Goal: Transaction & Acquisition: Purchase product/service

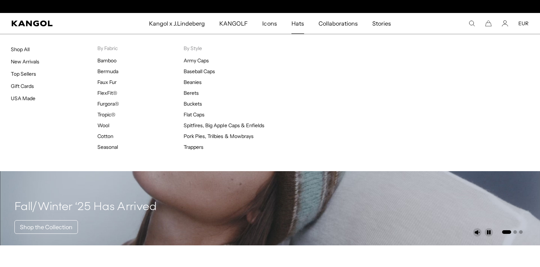
scroll to position [0, 149]
click at [293, 24] on span "Hats" at bounding box center [297, 23] width 13 height 21
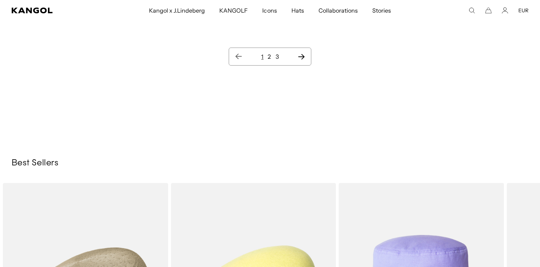
click at [301, 56] on icon "Next page" at bounding box center [301, 56] width 8 height 7
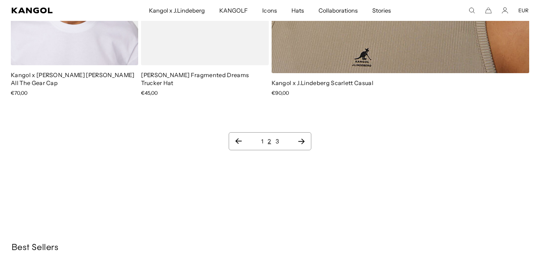
click at [300, 138] on icon "Next page" at bounding box center [301, 141] width 8 height 7
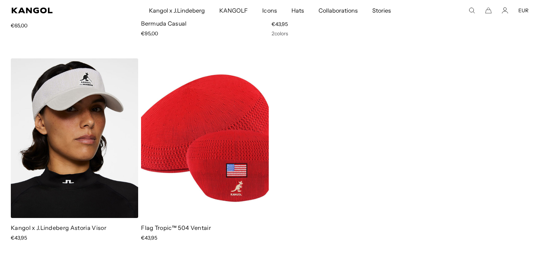
scroll to position [425, 0]
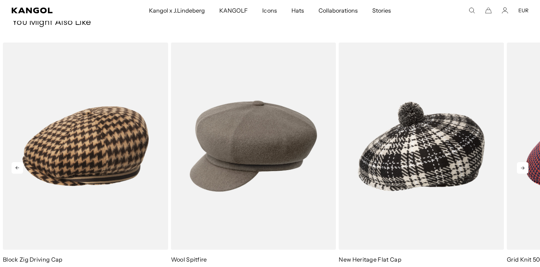
click at [522, 167] on icon at bounding box center [523, 168] width 12 height 12
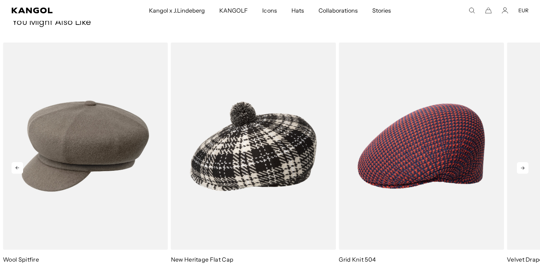
click at [522, 167] on icon at bounding box center [523, 168] width 12 height 12
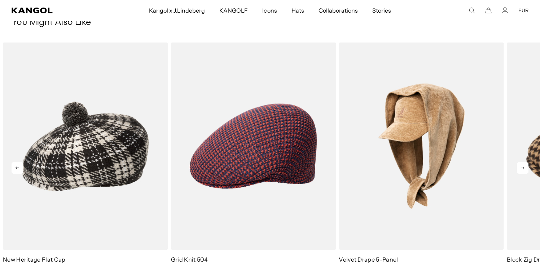
click at [522, 167] on icon at bounding box center [523, 168] width 12 height 12
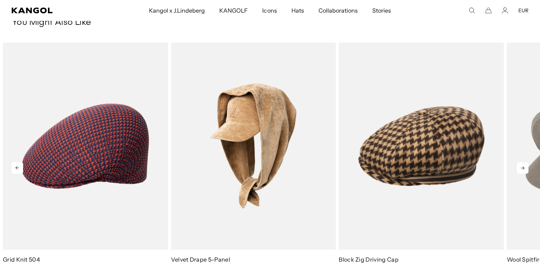
click at [522, 167] on icon at bounding box center [523, 168] width 12 height 12
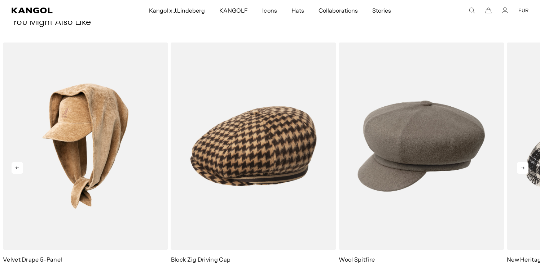
click at [522, 167] on icon at bounding box center [523, 168] width 12 height 12
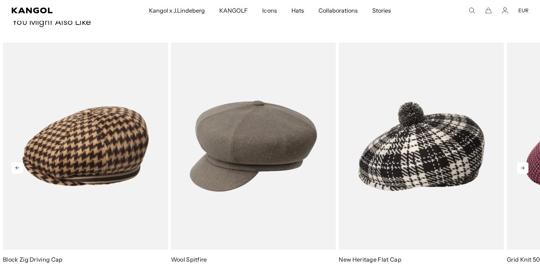
click at [522, 167] on icon at bounding box center [523, 168] width 12 height 12
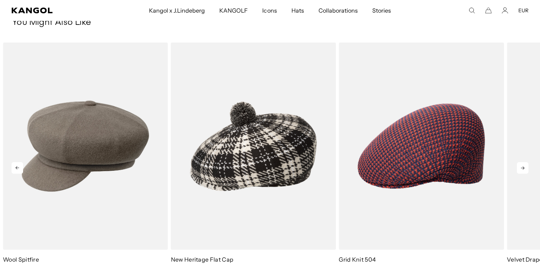
scroll to position [0, 149]
click at [522, 167] on icon at bounding box center [523, 168] width 12 height 12
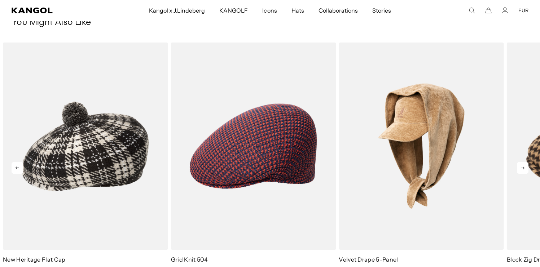
click at [522, 167] on icon at bounding box center [523, 168] width 12 height 12
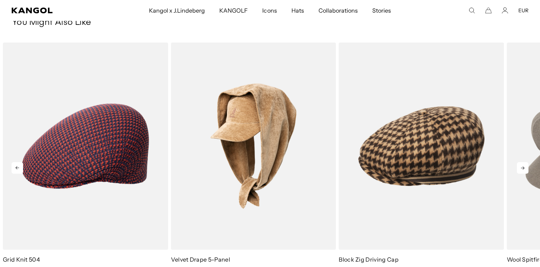
click at [522, 167] on icon at bounding box center [523, 168] width 12 height 12
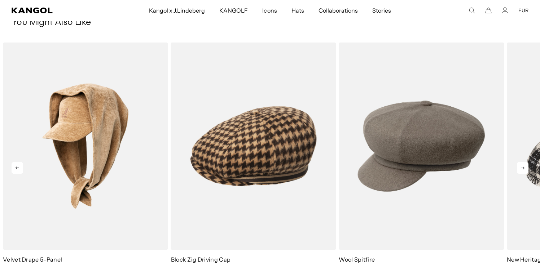
click at [522, 167] on icon at bounding box center [523, 168] width 12 height 12
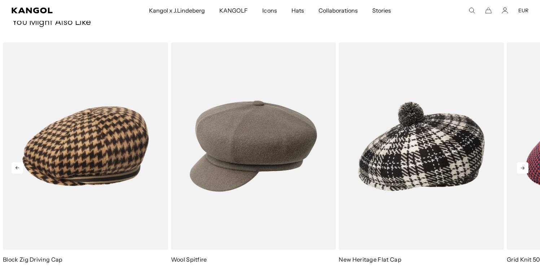
click at [522, 167] on icon at bounding box center [523, 168] width 12 height 12
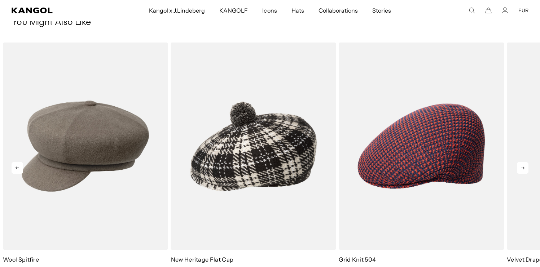
click at [522, 167] on icon at bounding box center [523, 168] width 12 height 12
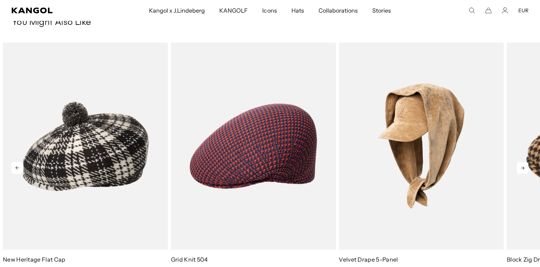
click at [522, 167] on icon at bounding box center [523, 168] width 12 height 12
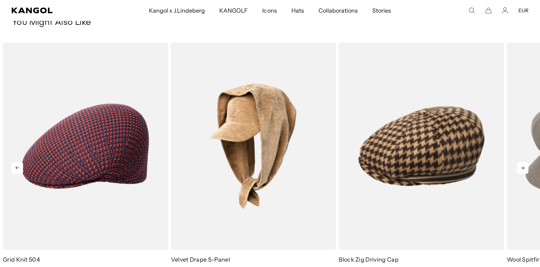
click at [522, 167] on icon at bounding box center [523, 168] width 12 height 12
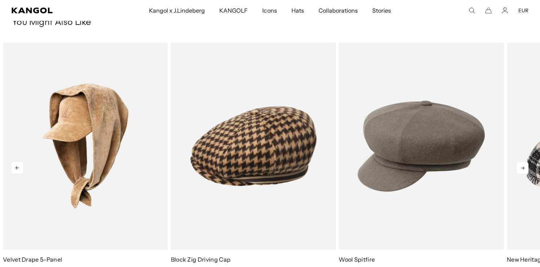
click at [522, 167] on icon at bounding box center [523, 168] width 12 height 12
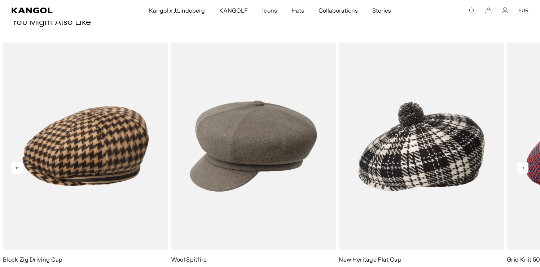
click at [522, 167] on icon at bounding box center [523, 168] width 12 height 12
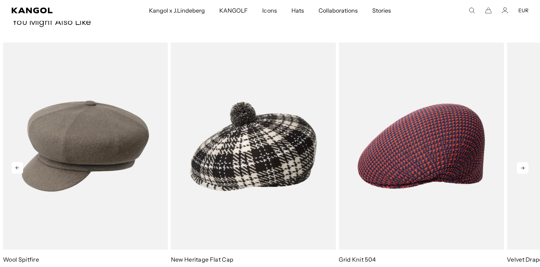
click at [522, 167] on icon at bounding box center [523, 168] width 12 height 12
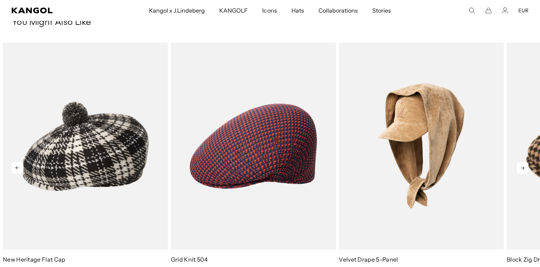
click at [522, 167] on icon at bounding box center [523, 168] width 12 height 12
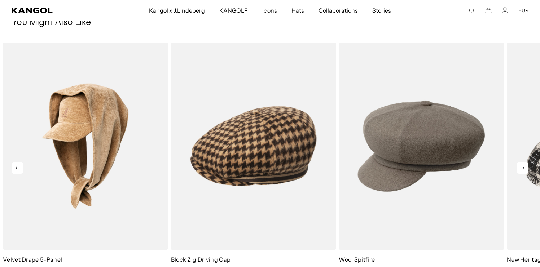
click at [522, 167] on icon at bounding box center [523, 168] width 12 height 12
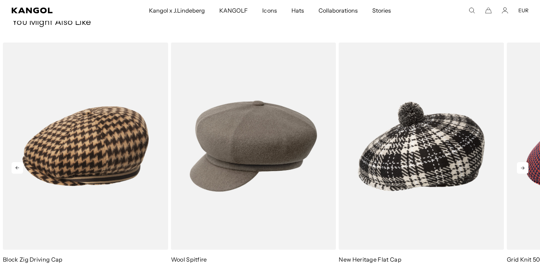
click at [522, 167] on icon at bounding box center [523, 168] width 12 height 12
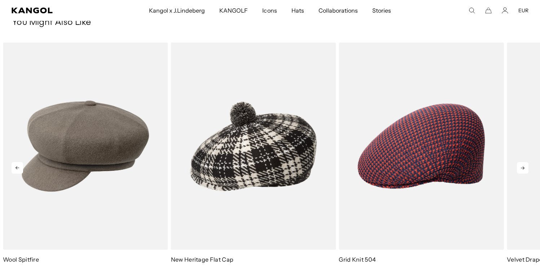
click at [522, 167] on icon at bounding box center [523, 168] width 12 height 12
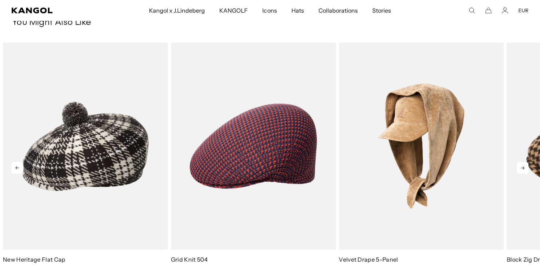
click at [522, 167] on icon at bounding box center [523, 168] width 12 height 12
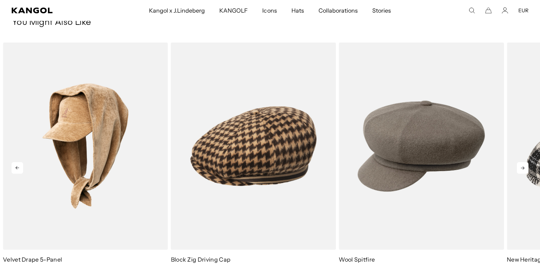
click at [522, 167] on icon at bounding box center [523, 168] width 12 height 12
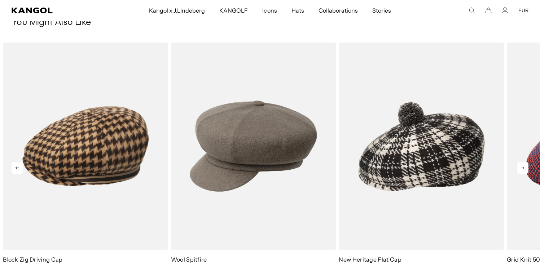
scroll to position [0, 149]
click at [522, 167] on icon at bounding box center [523, 168] width 12 height 12
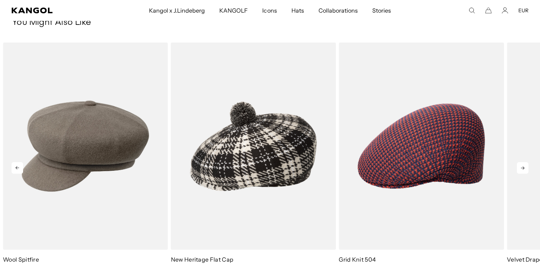
click at [522, 167] on icon at bounding box center [523, 168] width 12 height 12
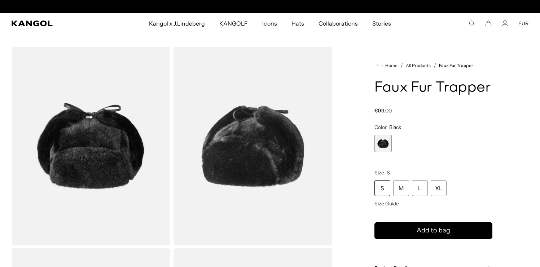
scroll to position [0, 149]
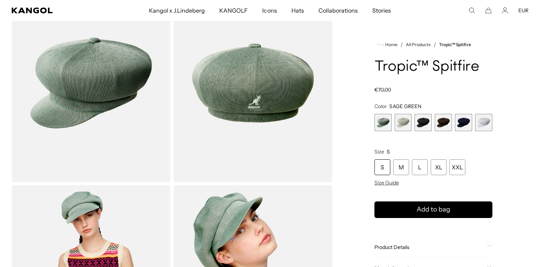
click at [426, 123] on span "3 of 6" at bounding box center [422, 122] width 17 height 17
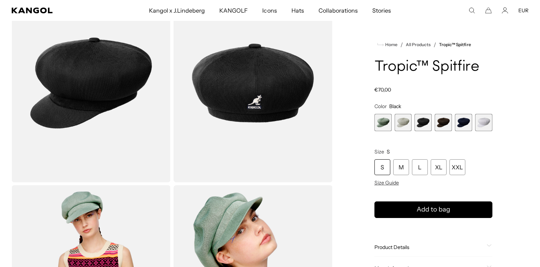
click at [444, 123] on span "4 of 6" at bounding box center [442, 122] width 17 height 17
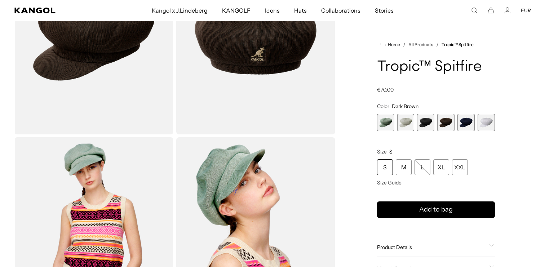
scroll to position [111, 0]
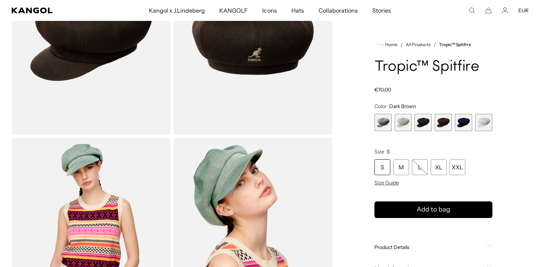
click at [242, 163] on img "Gallery Viewer" at bounding box center [252, 237] width 159 height 199
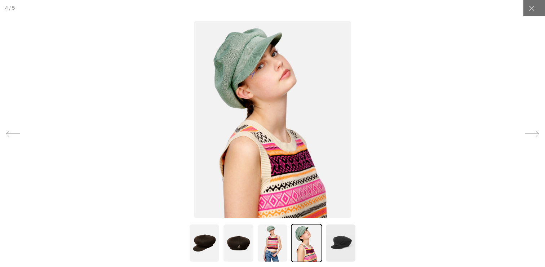
scroll to position [0, 149]
click at [199, 243] on img at bounding box center [204, 243] width 31 height 39
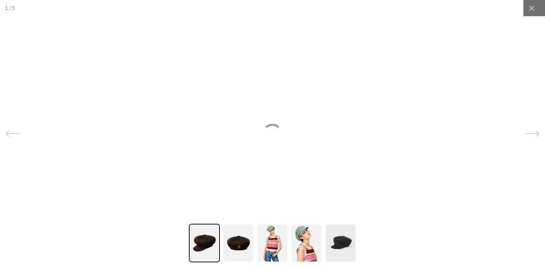
scroll to position [0, 0]
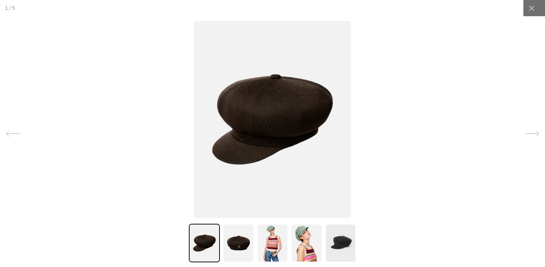
click at [268, 242] on img at bounding box center [272, 243] width 31 height 39
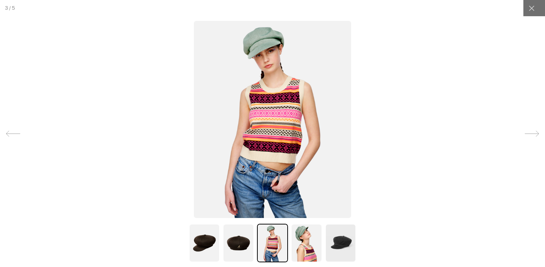
scroll to position [0, 149]
click at [295, 242] on img at bounding box center [306, 243] width 31 height 39
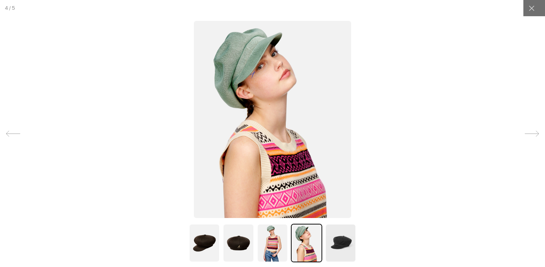
click at [346, 244] on img at bounding box center [340, 243] width 31 height 39
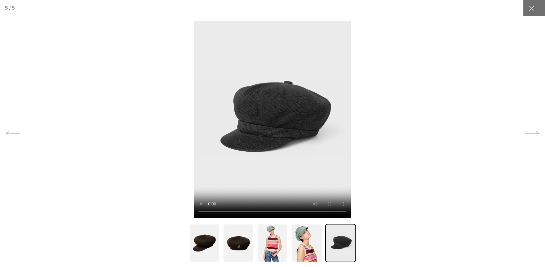
click at [309, 242] on img at bounding box center [306, 243] width 31 height 39
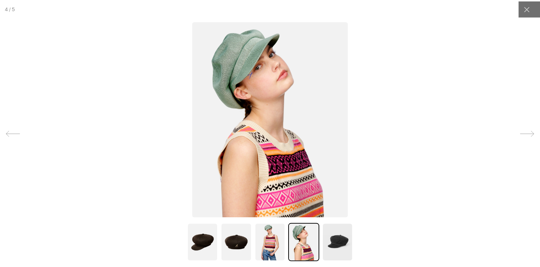
scroll to position [0, 0]
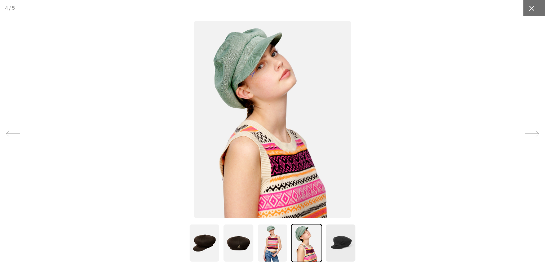
click at [533, 6] on div at bounding box center [532, 8] width 16 height 16
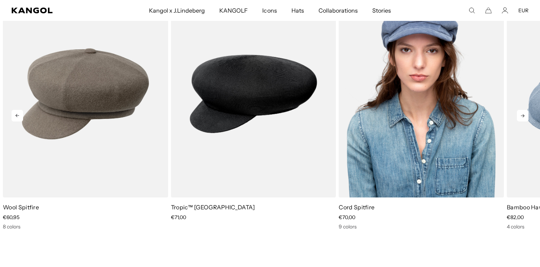
scroll to position [740, 0]
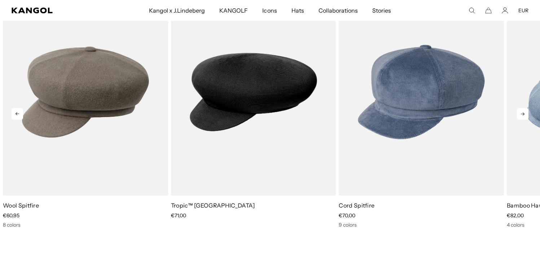
click at [521, 112] on icon at bounding box center [523, 114] width 12 height 12
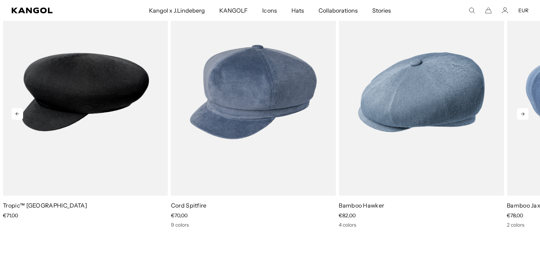
scroll to position [0, 0]
click at [521, 112] on icon at bounding box center [523, 114] width 12 height 12
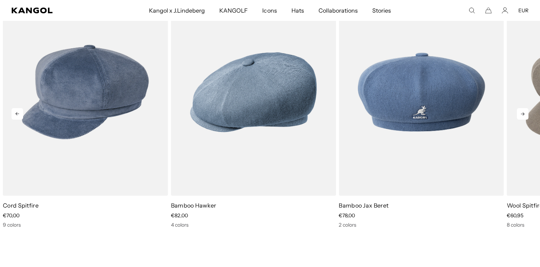
click at [521, 112] on icon at bounding box center [523, 114] width 12 height 12
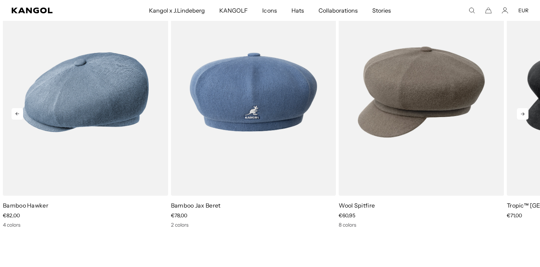
click at [521, 112] on icon at bounding box center [523, 114] width 12 height 12
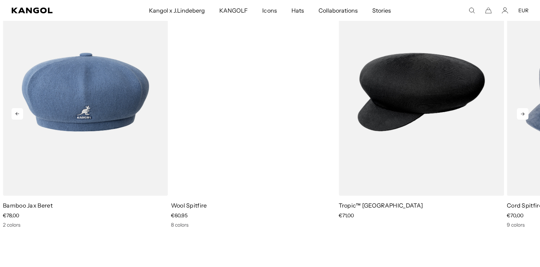
scroll to position [0, 149]
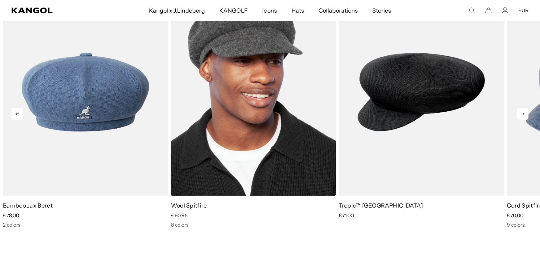
click at [253, 114] on img "1 of 5" at bounding box center [253, 91] width 165 height 207
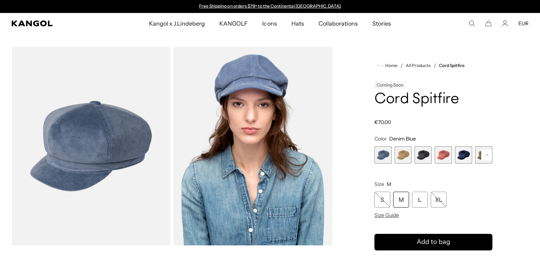
click at [487, 155] on icon at bounding box center [487, 155] width 4 height 3
click at [467, 153] on span "6 of 9" at bounding box center [463, 154] width 17 height 17
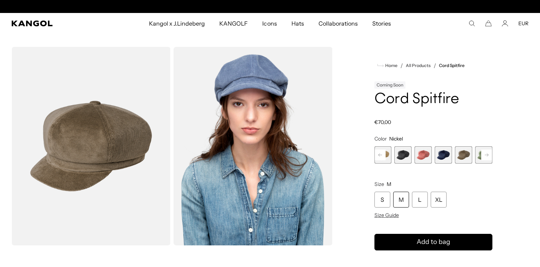
scroll to position [0, 149]
click at [489, 154] on rect at bounding box center [486, 155] width 11 height 11
click at [489, 155] on rect at bounding box center [486, 155] width 11 height 11
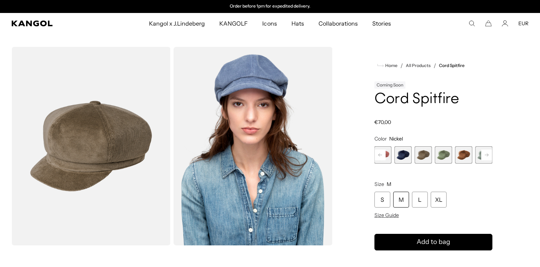
click at [489, 155] on div "Previous Next Denim Blue Variant sold out or unavailable Beige Variant sold out…" at bounding box center [433, 154] width 118 height 17
click at [467, 153] on span "8 of 9" at bounding box center [463, 154] width 17 height 17
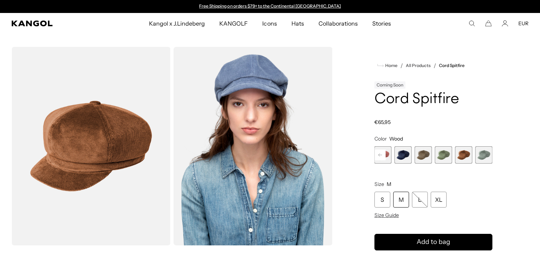
click at [381, 155] on rect at bounding box center [380, 155] width 11 height 11
click at [380, 155] on icon at bounding box center [380, 155] width 11 height 12
click at [380, 155] on icon at bounding box center [380, 155] width 4 height 3
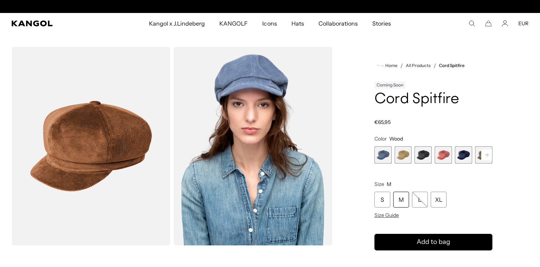
scroll to position [0, 149]
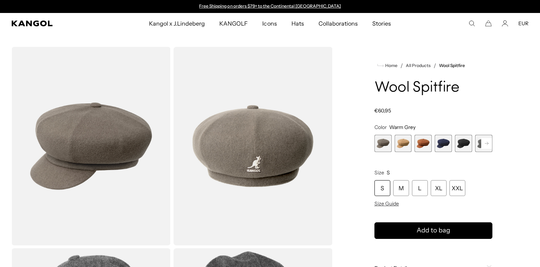
click at [487, 143] on icon at bounding box center [486, 144] width 11 height 12
click at [487, 143] on rect at bounding box center [486, 143] width 11 height 11
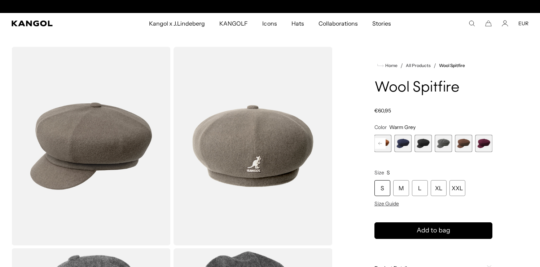
click at [423, 142] on span "5 of 8" at bounding box center [422, 143] width 17 height 17
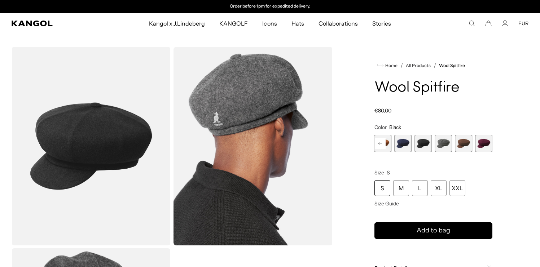
click at [468, 141] on span "7 of 8" at bounding box center [463, 143] width 17 height 17
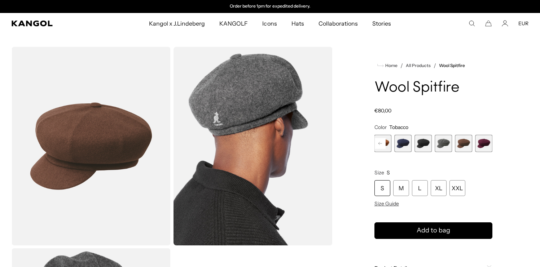
click at [486, 143] on span "8 of 8" at bounding box center [483, 143] width 17 height 17
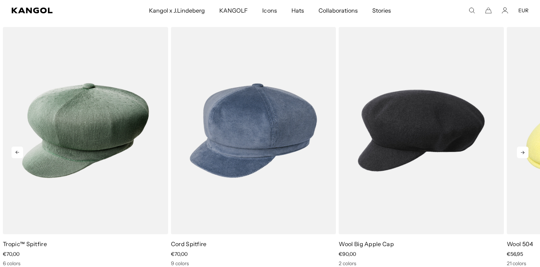
scroll to position [0, 149]
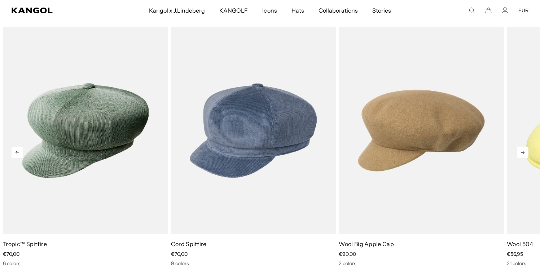
click at [521, 154] on icon at bounding box center [523, 153] width 12 height 12
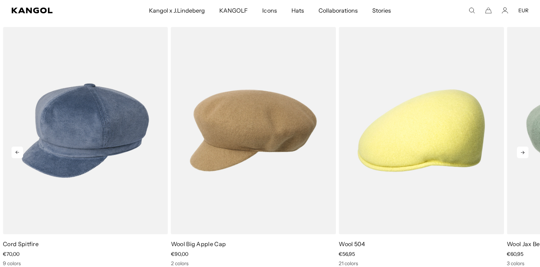
click at [521, 154] on icon at bounding box center [523, 153] width 12 height 12
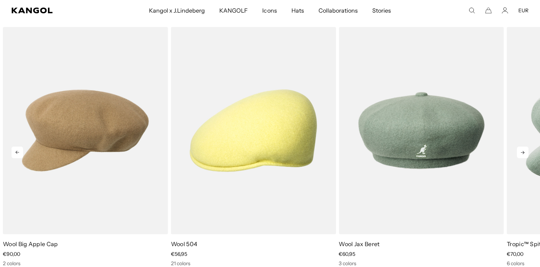
click at [521, 154] on icon at bounding box center [523, 153] width 12 height 12
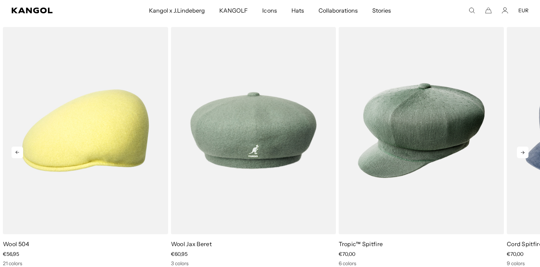
click at [521, 154] on icon at bounding box center [523, 153] width 12 height 12
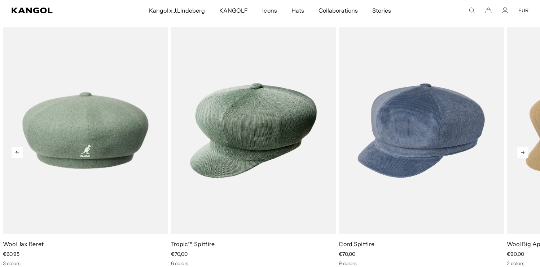
click at [521, 154] on icon at bounding box center [523, 153] width 12 height 12
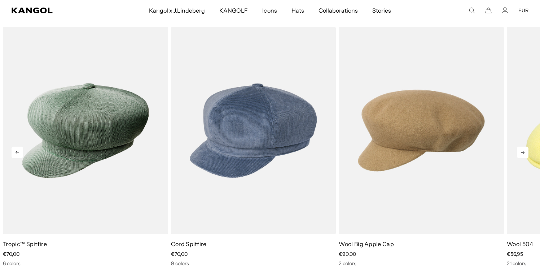
scroll to position [0, 0]
click at [521, 153] on icon at bounding box center [523, 153] width 12 height 12
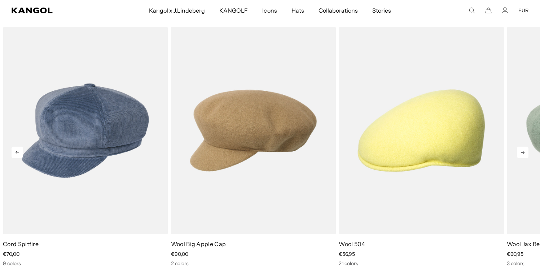
click at [521, 153] on icon at bounding box center [523, 153] width 12 height 12
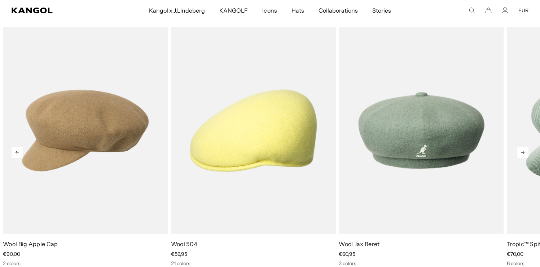
click at [521, 153] on icon at bounding box center [523, 153] width 12 height 12
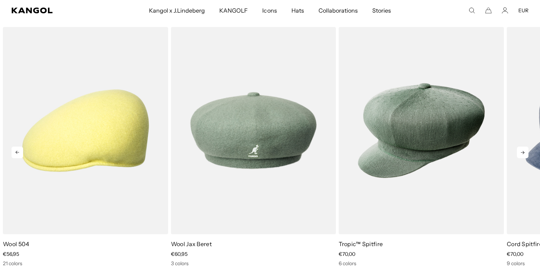
click at [521, 153] on icon at bounding box center [523, 153] width 12 height 12
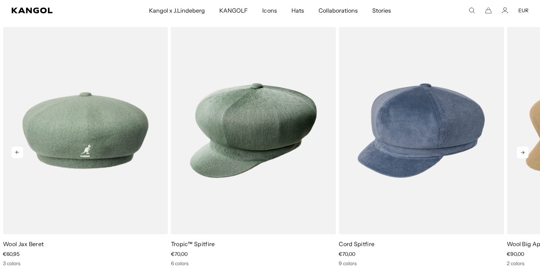
click at [521, 153] on icon at bounding box center [523, 153] width 12 height 12
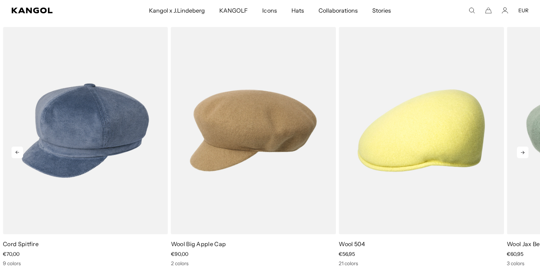
click at [521, 153] on icon at bounding box center [523, 153] width 12 height 12
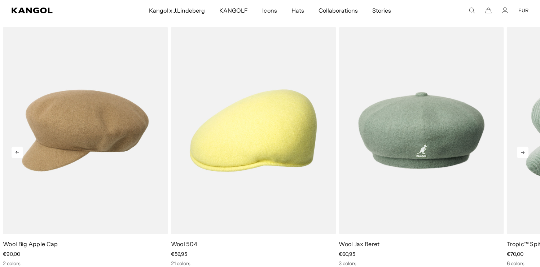
click at [521, 153] on icon at bounding box center [523, 153] width 12 height 12
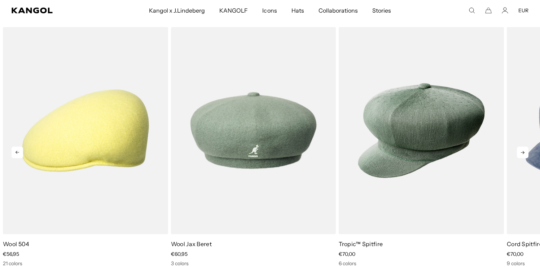
click at [521, 153] on icon at bounding box center [523, 153] width 12 height 12
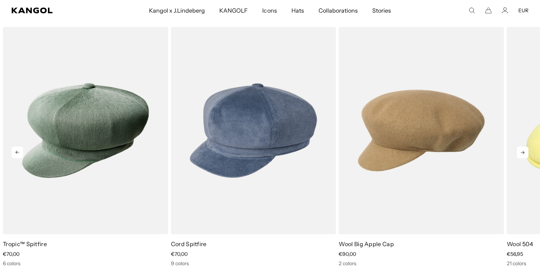
click at [521, 153] on icon at bounding box center [523, 153] width 12 height 12
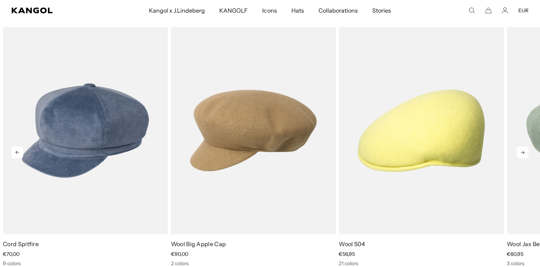
click at [521, 153] on icon at bounding box center [523, 153] width 12 height 12
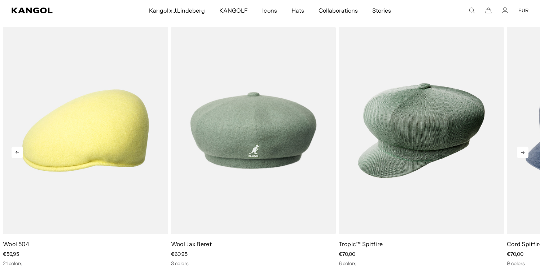
click at [521, 153] on icon at bounding box center [523, 153] width 12 height 12
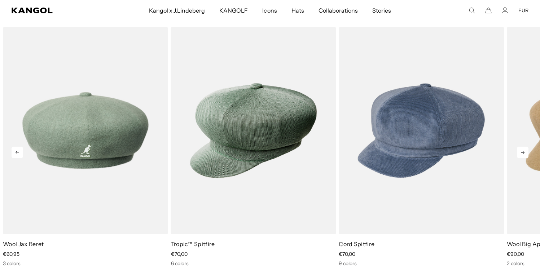
scroll to position [0, 149]
click at [521, 153] on icon at bounding box center [523, 153] width 12 height 12
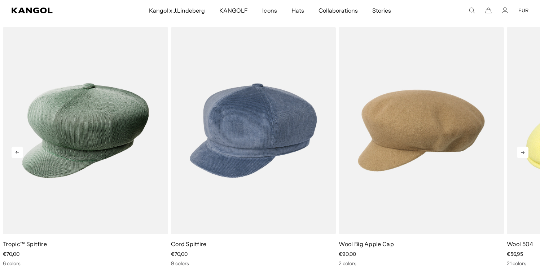
click at [521, 153] on icon at bounding box center [523, 152] width 4 height 3
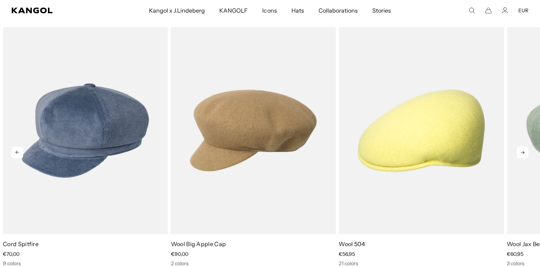
click at [521, 153] on icon at bounding box center [523, 152] width 4 height 3
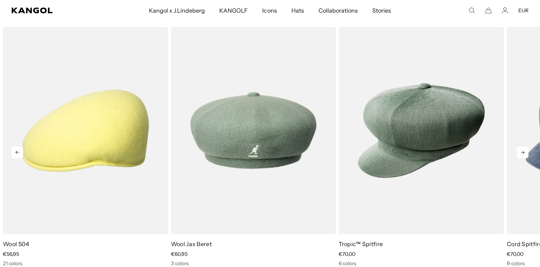
click at [521, 153] on icon at bounding box center [523, 152] width 4 height 3
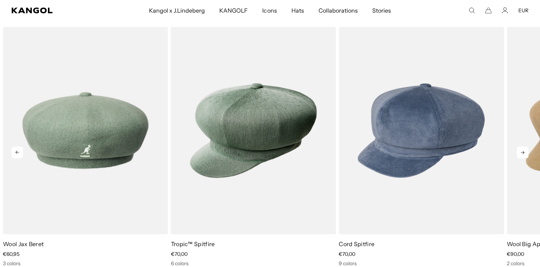
click at [521, 153] on icon at bounding box center [523, 152] width 4 height 3
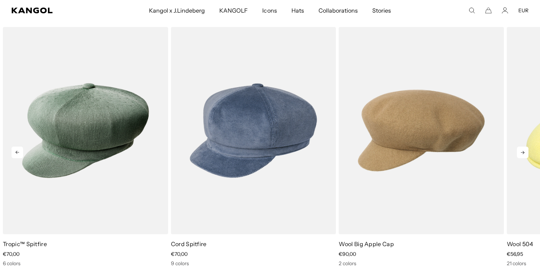
click at [521, 153] on icon at bounding box center [523, 152] width 4 height 3
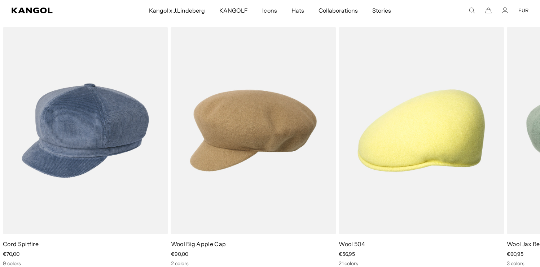
scroll to position [0, 0]
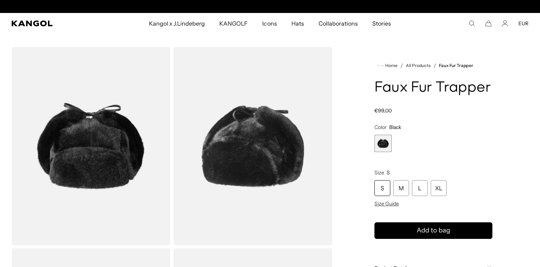
scroll to position [0, 149]
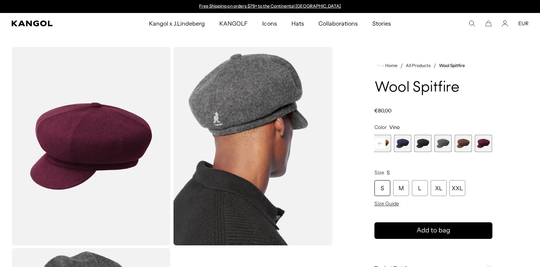
click at [464, 146] on span "7 of 8" at bounding box center [462, 143] width 17 height 17
click at [421, 143] on span "5 of 8" at bounding box center [422, 143] width 17 height 17
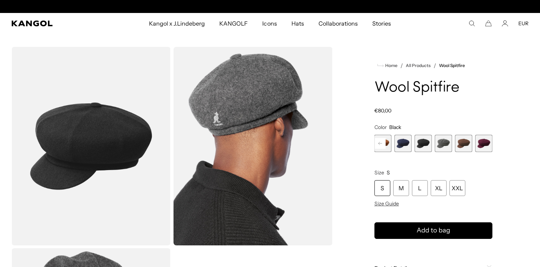
scroll to position [0, 149]
click at [381, 144] on rect at bounding box center [380, 143] width 11 height 11
click at [381, 143] on rect at bounding box center [380, 143] width 11 height 11
click at [388, 143] on span "1 of 8" at bounding box center [382, 143] width 17 height 17
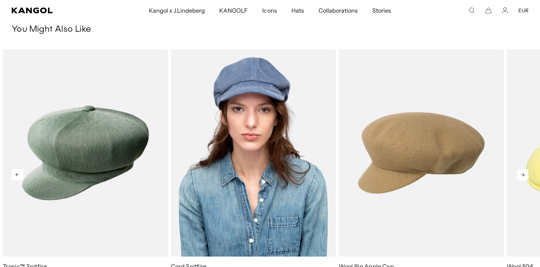
scroll to position [727, 0]
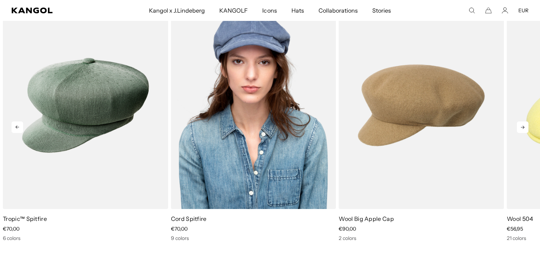
click at [301, 117] on img "2 of 5" at bounding box center [253, 105] width 165 height 207
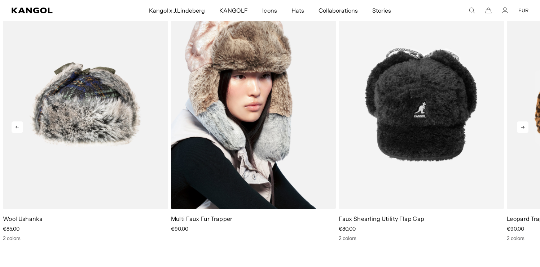
scroll to position [726, 0]
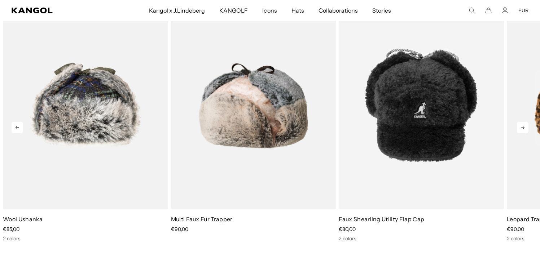
click at [524, 127] on icon at bounding box center [523, 128] width 12 height 12
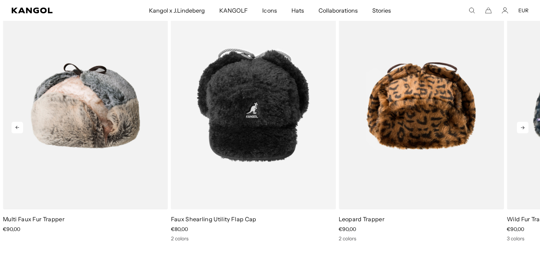
scroll to position [0, 0]
click at [524, 127] on icon at bounding box center [523, 128] width 12 height 12
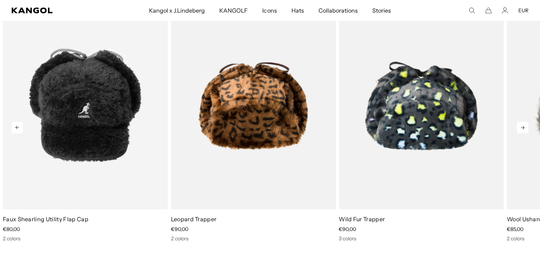
click at [524, 127] on icon at bounding box center [523, 128] width 12 height 12
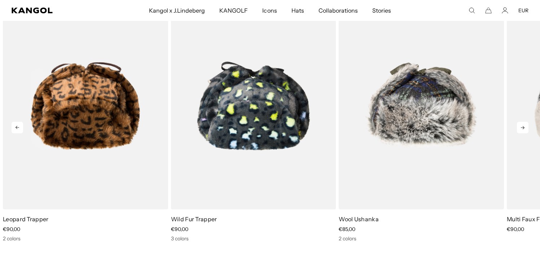
click at [524, 127] on icon at bounding box center [523, 128] width 12 height 12
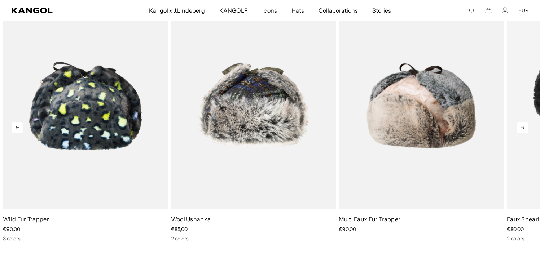
click at [524, 127] on icon at bounding box center [523, 128] width 12 height 12
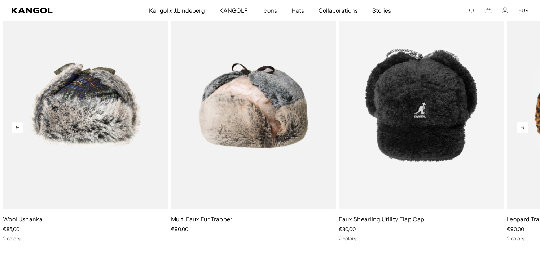
click at [524, 127] on icon at bounding box center [523, 128] width 12 height 12
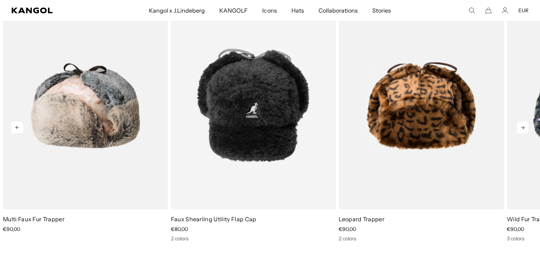
click at [524, 127] on icon at bounding box center [523, 128] width 12 height 12
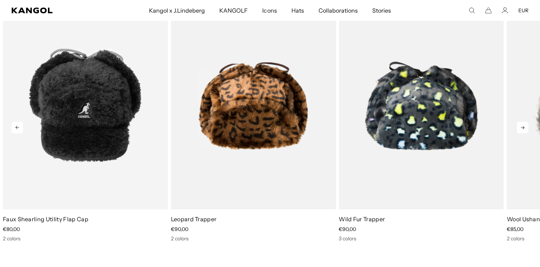
click at [524, 127] on icon at bounding box center [523, 128] width 12 height 12
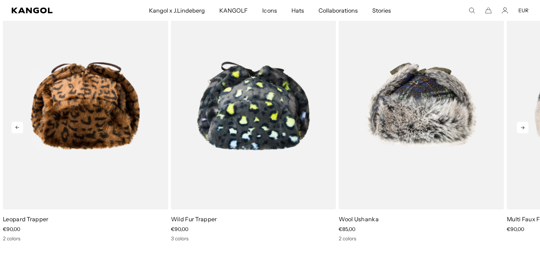
click at [524, 127] on icon at bounding box center [523, 128] width 12 height 12
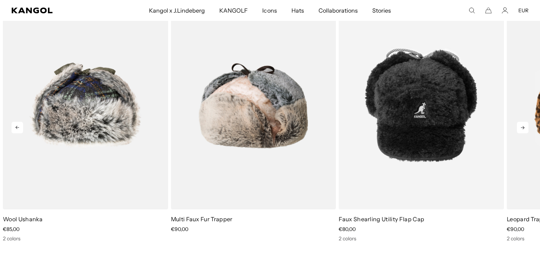
click at [524, 127] on icon at bounding box center [523, 128] width 12 height 12
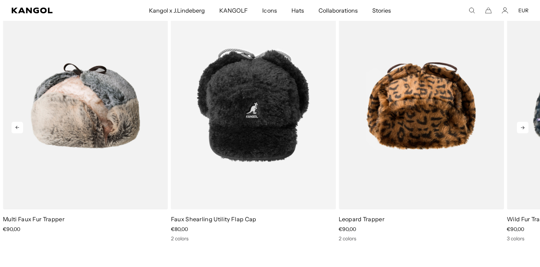
click at [524, 127] on icon at bounding box center [523, 128] width 12 height 12
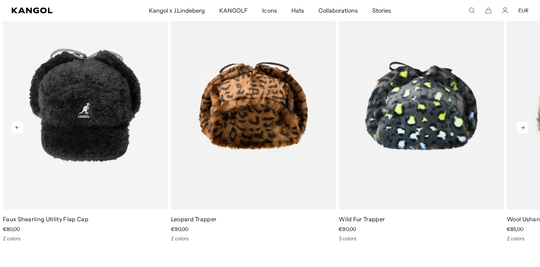
click at [524, 127] on icon at bounding box center [523, 128] width 12 height 12
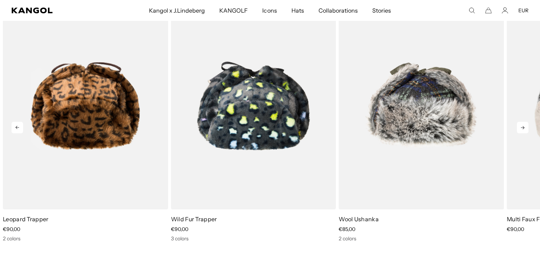
click at [524, 127] on icon at bounding box center [523, 128] width 12 height 12
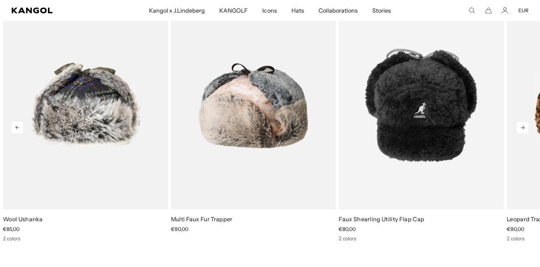
click at [524, 127] on icon at bounding box center [523, 128] width 12 height 12
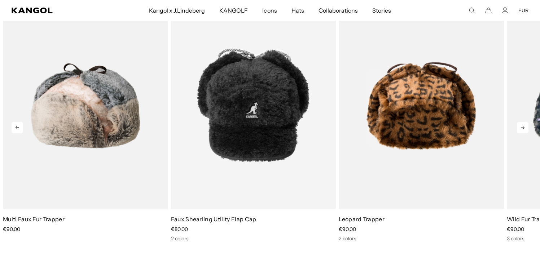
click at [524, 127] on icon at bounding box center [523, 128] width 12 height 12
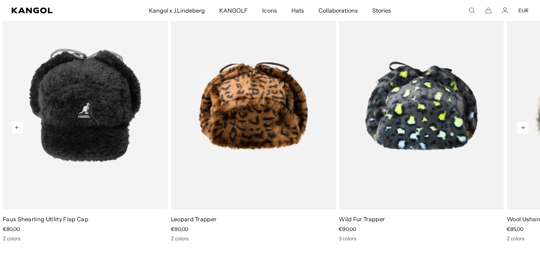
click at [524, 127] on icon at bounding box center [523, 128] width 12 height 12
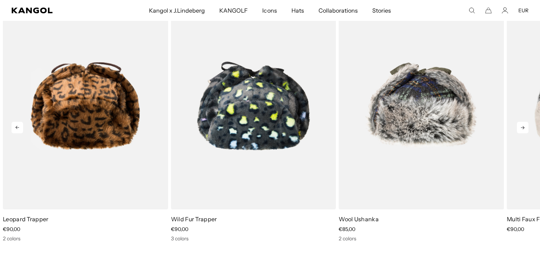
click at [524, 127] on icon at bounding box center [523, 128] width 12 height 12
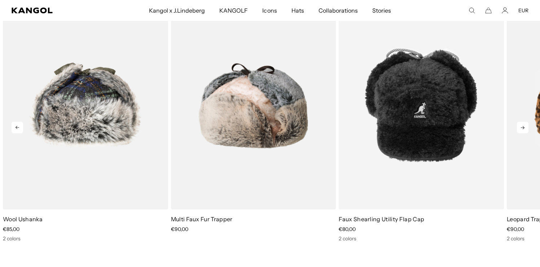
click at [524, 127] on icon at bounding box center [523, 128] width 12 height 12
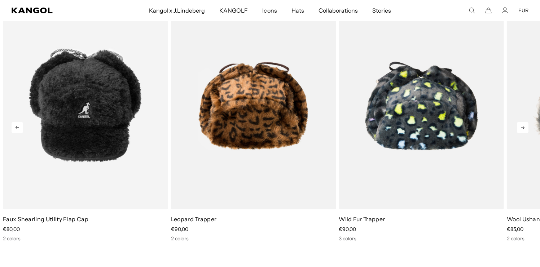
click at [524, 127] on icon at bounding box center [523, 128] width 12 height 12
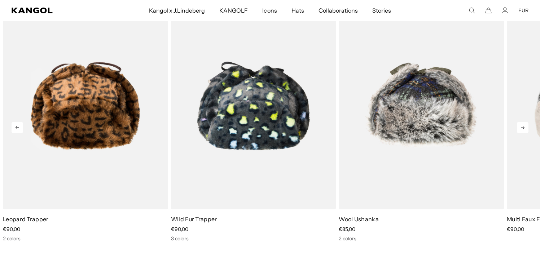
click at [524, 127] on icon at bounding box center [523, 128] width 12 height 12
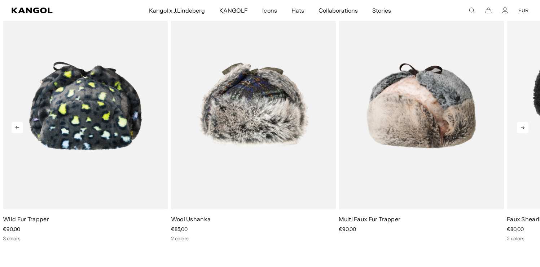
click at [524, 127] on icon at bounding box center [523, 128] width 12 height 12
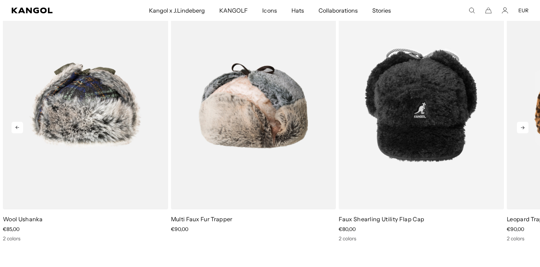
click at [524, 127] on icon at bounding box center [523, 128] width 12 height 12
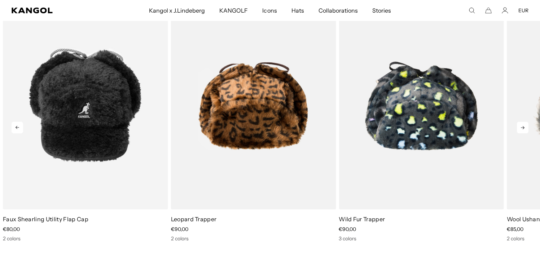
click at [524, 127] on icon at bounding box center [523, 128] width 12 height 12
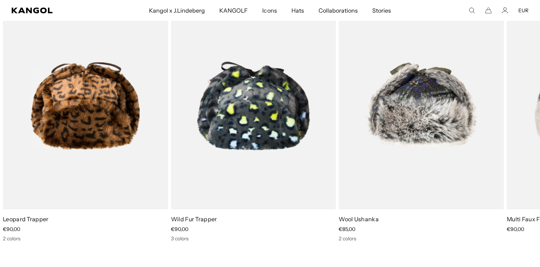
scroll to position [0, 149]
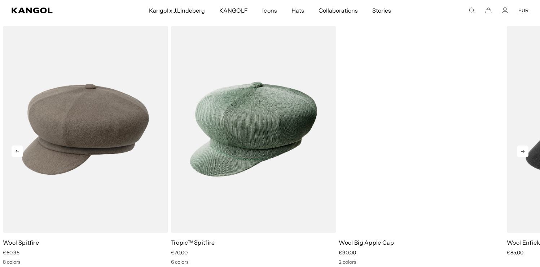
scroll to position [0, 149]
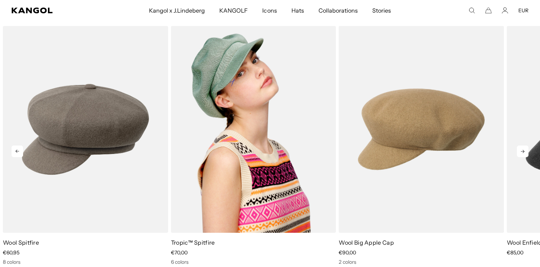
click at [295, 119] on img "2 of 5" at bounding box center [253, 129] width 165 height 207
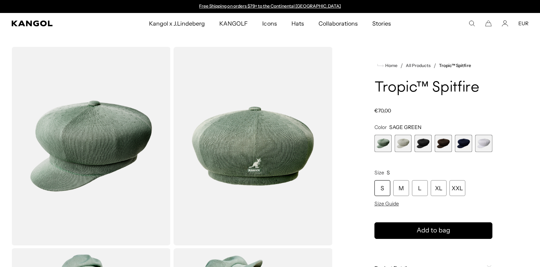
click at [441, 144] on span "4 of 6" at bounding box center [442, 143] width 17 height 17
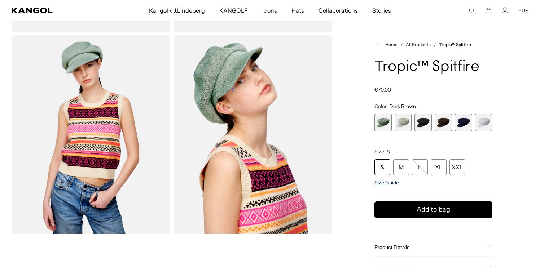
click at [378, 181] on span "Size Guide" at bounding box center [386, 183] width 25 height 6
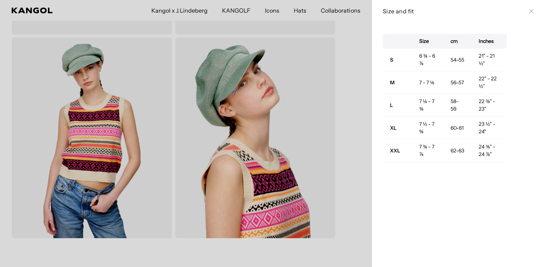
click at [529, 9] on icon at bounding box center [531, 11] width 4 height 4
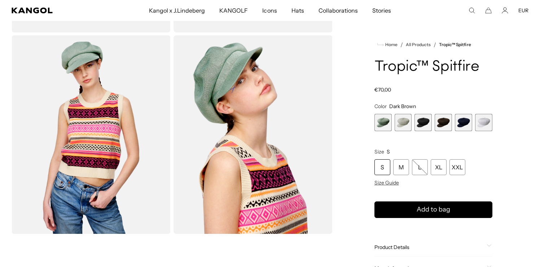
click at [443, 124] on span "4 of 6" at bounding box center [442, 122] width 17 height 17
click at [459, 124] on span "5 of 6" at bounding box center [463, 122] width 17 height 17
click at [447, 122] on span "4 of 6" at bounding box center [442, 122] width 17 height 17
click at [459, 122] on span "5 of 6" at bounding box center [463, 122] width 17 height 17
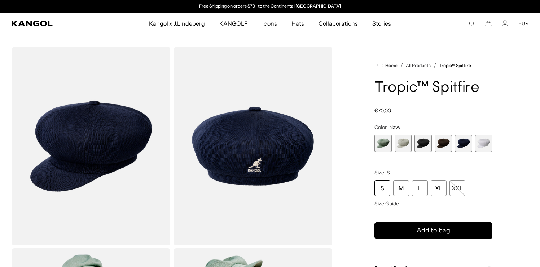
click at [485, 143] on span "6 of 6" at bounding box center [483, 143] width 17 height 17
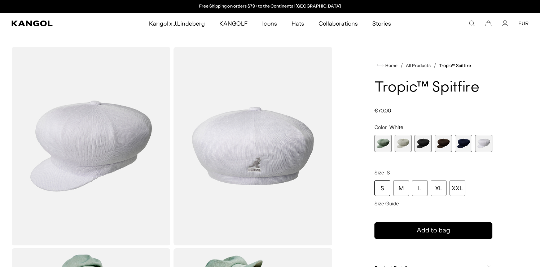
click at [426, 142] on span "3 of 6" at bounding box center [422, 143] width 17 height 17
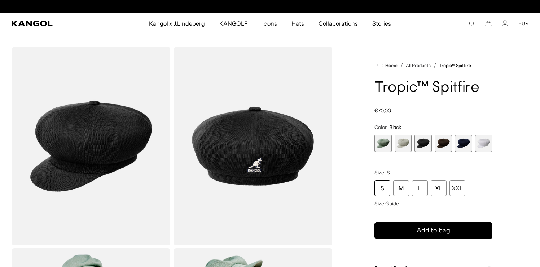
scroll to position [0, 149]
click at [445, 139] on span "4 of 6" at bounding box center [442, 143] width 17 height 17
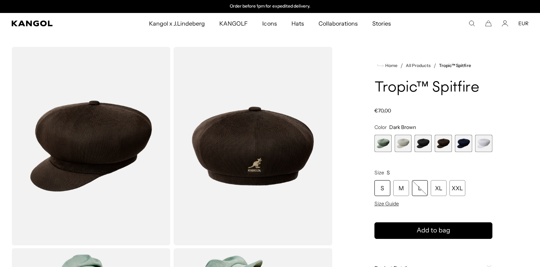
click at [415, 188] on div "L" at bounding box center [420, 188] width 16 height 16
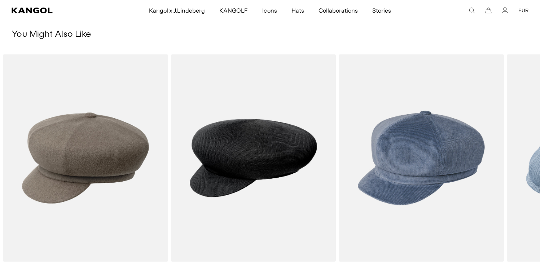
scroll to position [0, 149]
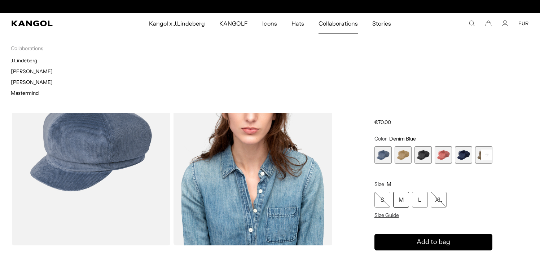
scroll to position [0, 149]
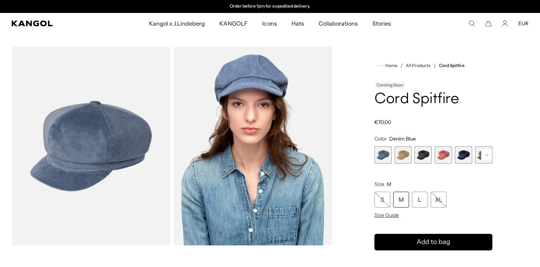
click at [421, 152] on span "3 of 9" at bounding box center [422, 154] width 17 height 17
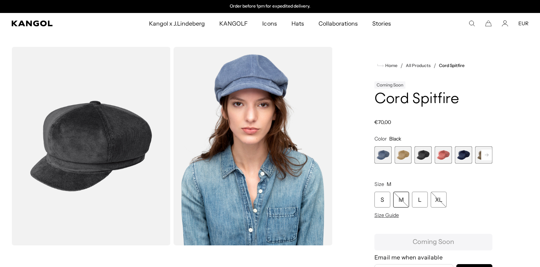
click at [450, 153] on span "4 of 9" at bounding box center [442, 154] width 17 height 17
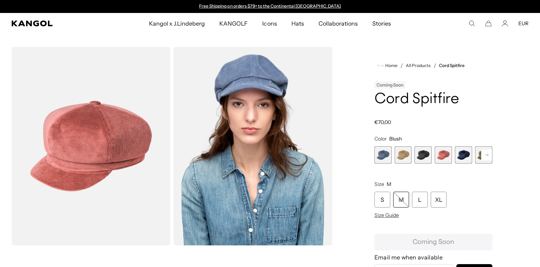
click at [459, 153] on span "5 of 9" at bounding box center [463, 154] width 17 height 17
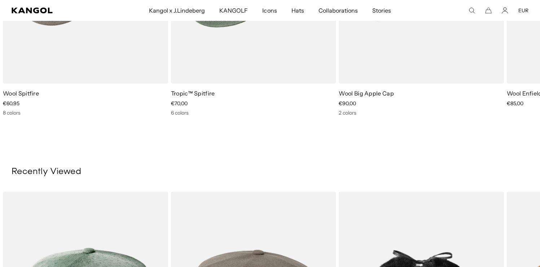
scroll to position [399, 0]
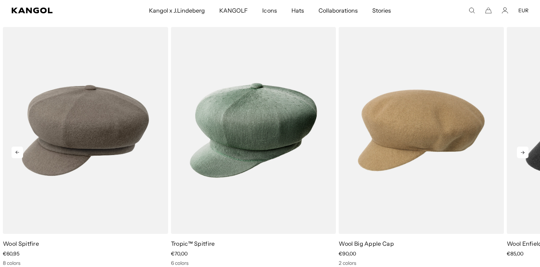
click at [523, 152] on icon at bounding box center [523, 152] width 4 height 3
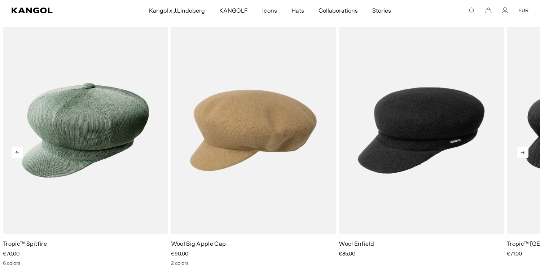
scroll to position [0, 0]
click at [524, 152] on icon at bounding box center [523, 153] width 12 height 12
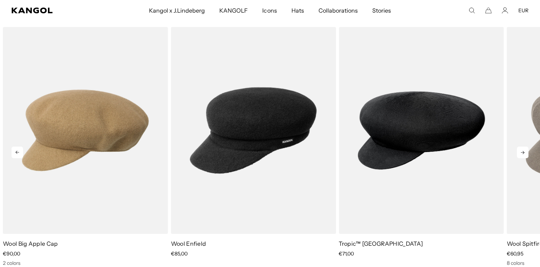
click at [524, 152] on icon at bounding box center [523, 153] width 12 height 12
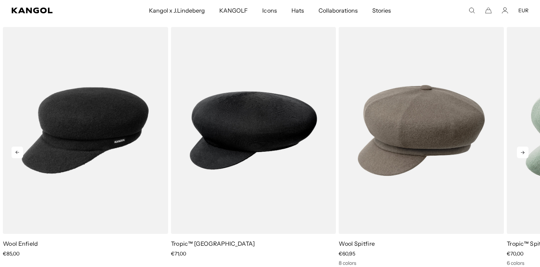
click at [524, 152] on icon at bounding box center [523, 153] width 12 height 12
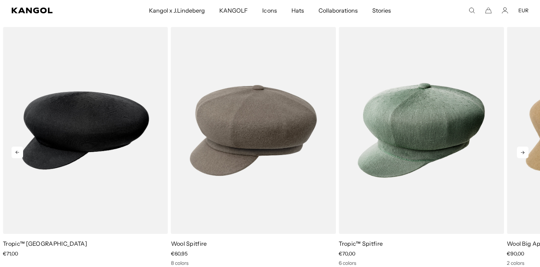
scroll to position [0, 0]
click at [525, 151] on icon at bounding box center [523, 153] width 12 height 12
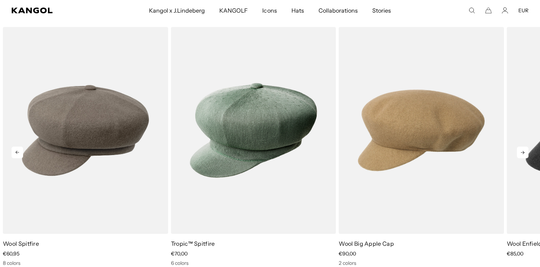
click at [525, 151] on icon at bounding box center [523, 153] width 12 height 12
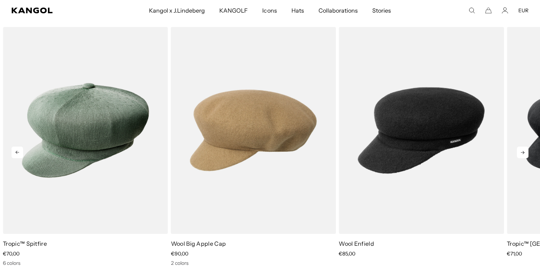
click at [525, 151] on icon at bounding box center [523, 153] width 12 height 12
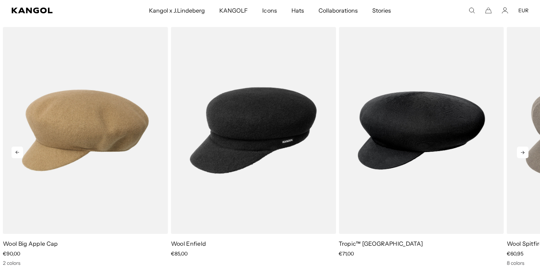
click at [525, 151] on icon at bounding box center [523, 153] width 12 height 12
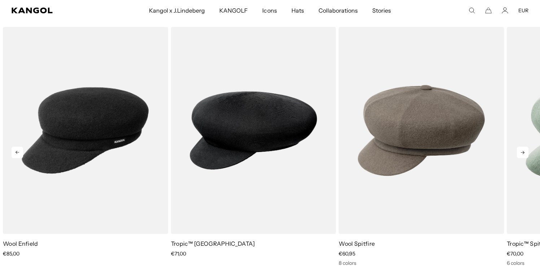
click at [525, 151] on icon at bounding box center [523, 153] width 12 height 12
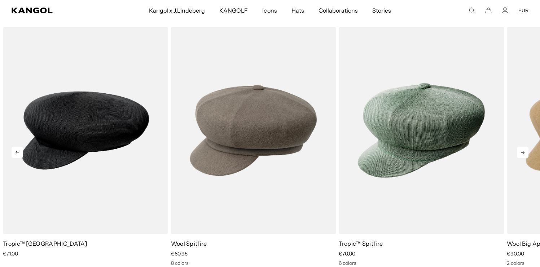
click at [525, 151] on icon at bounding box center [523, 153] width 12 height 12
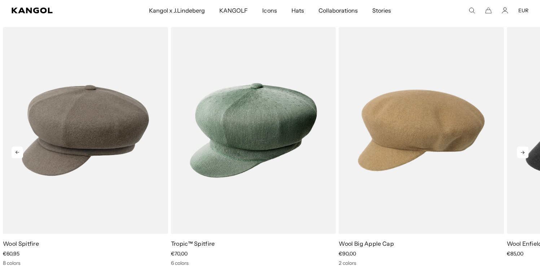
scroll to position [0, 149]
click at [525, 151] on icon at bounding box center [523, 153] width 12 height 12
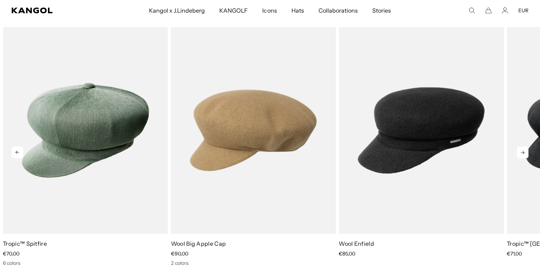
click at [525, 151] on icon at bounding box center [523, 153] width 12 height 12
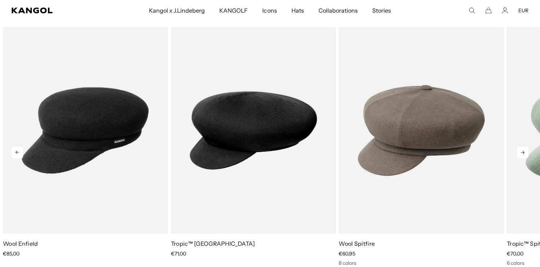
click at [525, 151] on icon at bounding box center [523, 153] width 12 height 12
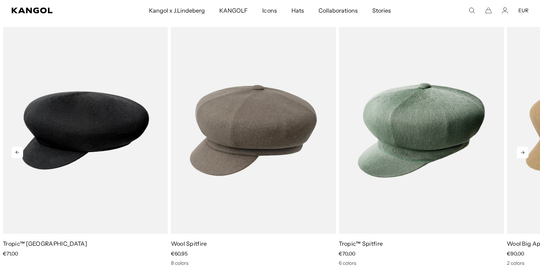
click at [525, 151] on icon at bounding box center [523, 153] width 12 height 12
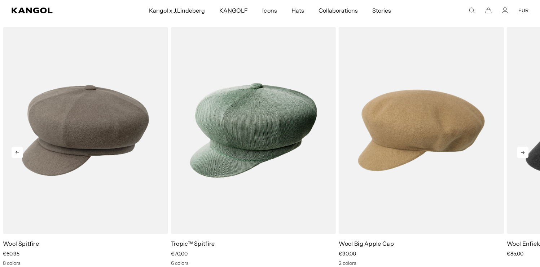
click at [525, 151] on icon at bounding box center [523, 153] width 12 height 12
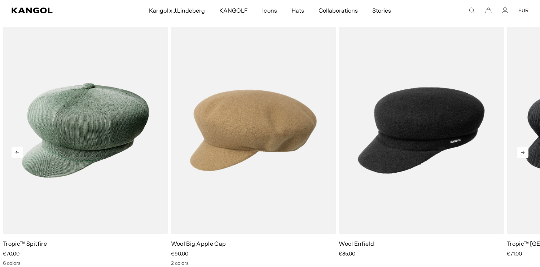
click at [525, 151] on icon at bounding box center [523, 153] width 12 height 12
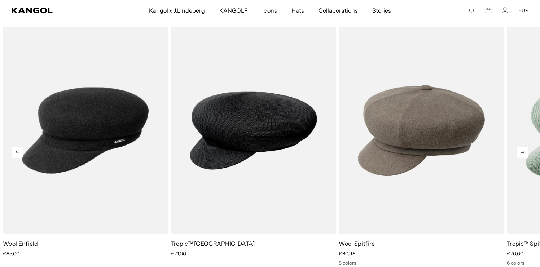
click at [525, 151] on icon at bounding box center [523, 153] width 12 height 12
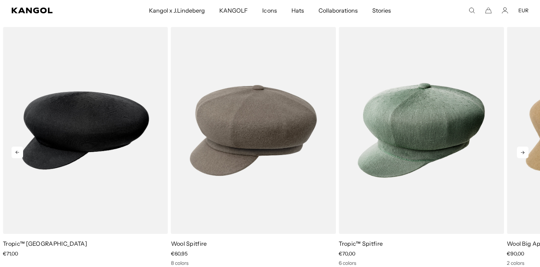
click at [525, 151] on icon at bounding box center [523, 153] width 12 height 12
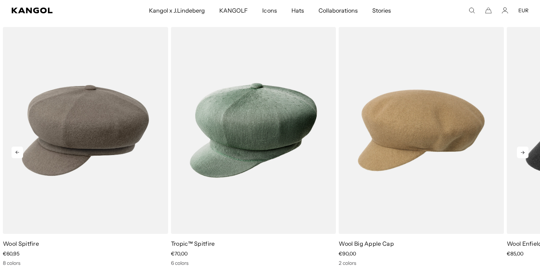
click at [525, 151] on icon at bounding box center [523, 153] width 12 height 12
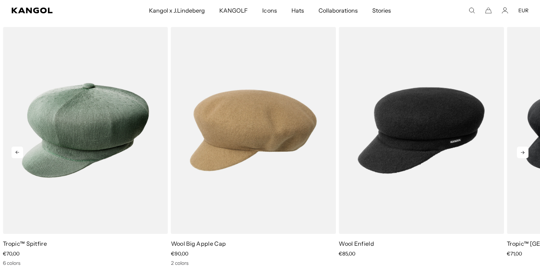
click at [525, 151] on icon at bounding box center [523, 153] width 12 height 12
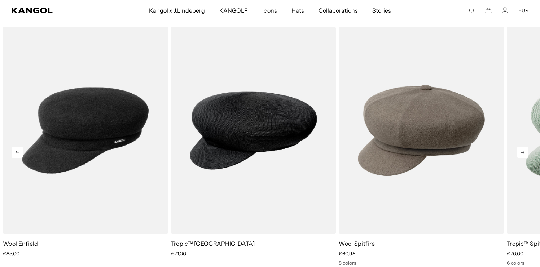
click at [525, 151] on icon at bounding box center [523, 153] width 12 height 12
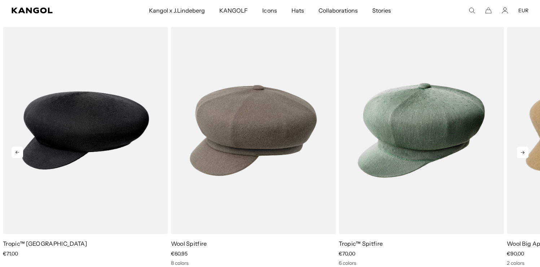
click at [525, 151] on icon at bounding box center [523, 153] width 12 height 12
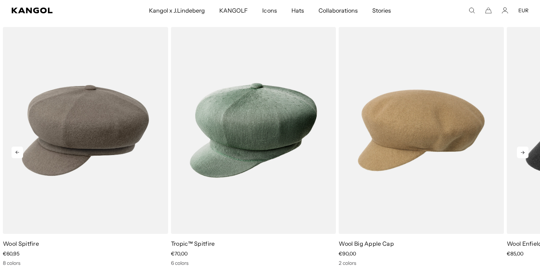
click at [525, 151] on icon at bounding box center [523, 153] width 12 height 12
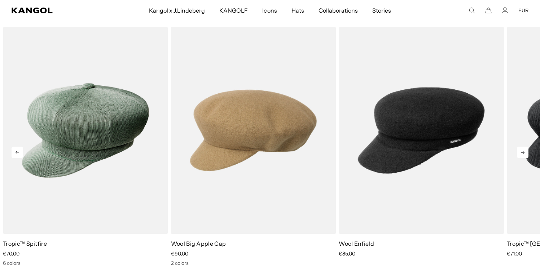
click at [525, 151] on icon at bounding box center [523, 153] width 12 height 12
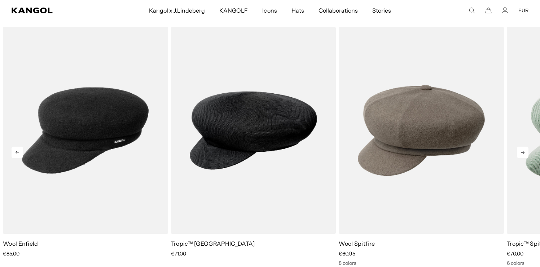
click at [525, 151] on icon at bounding box center [523, 153] width 12 height 12
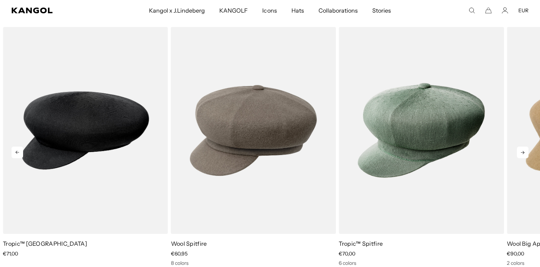
click at [525, 151] on icon at bounding box center [523, 153] width 12 height 12
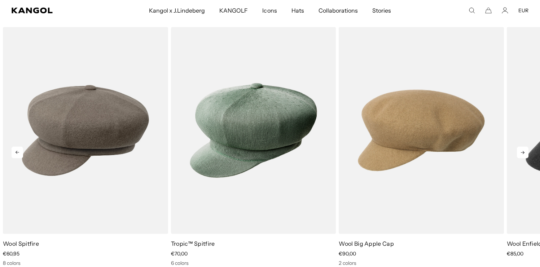
click at [525, 151] on icon at bounding box center [523, 153] width 12 height 12
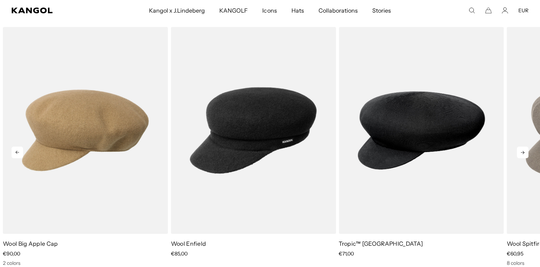
click at [525, 151] on icon at bounding box center [523, 153] width 12 height 12
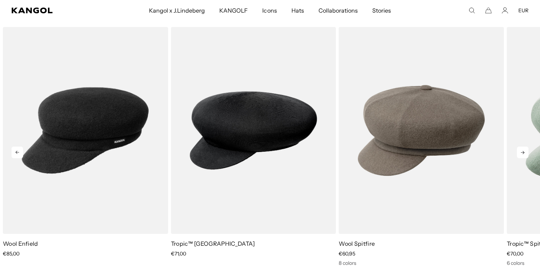
click at [525, 151] on icon at bounding box center [523, 153] width 12 height 12
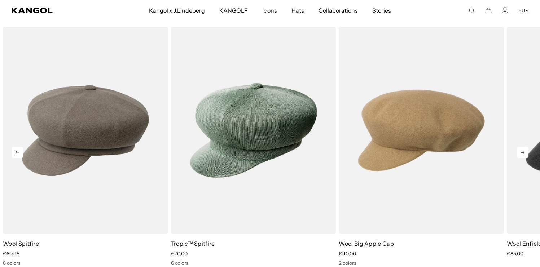
click at [525, 151] on icon at bounding box center [523, 153] width 12 height 12
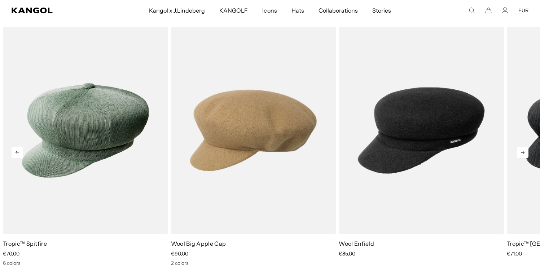
click at [525, 151] on icon at bounding box center [523, 153] width 12 height 12
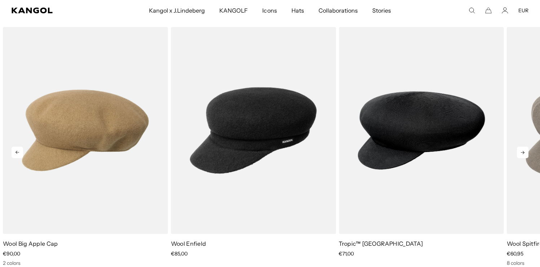
scroll to position [0, 149]
click at [14, 153] on icon at bounding box center [18, 153] width 12 height 12
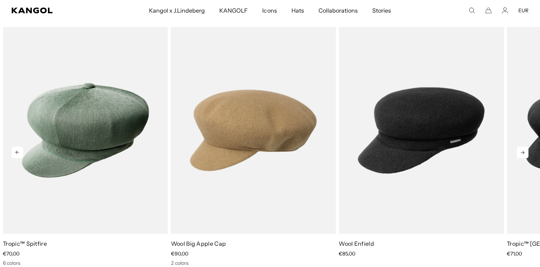
click at [14, 153] on icon at bounding box center [18, 153] width 12 height 12
click at [15, 153] on icon at bounding box center [18, 153] width 12 height 12
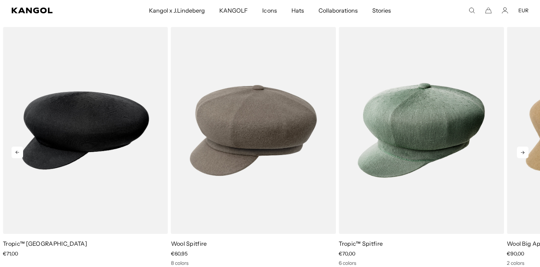
click at [15, 153] on icon at bounding box center [18, 153] width 12 height 12
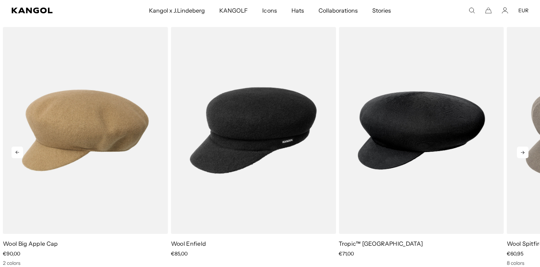
click at [15, 153] on icon at bounding box center [18, 153] width 12 height 12
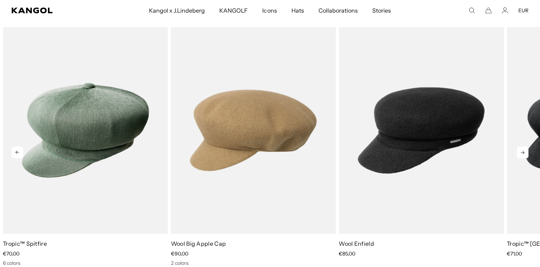
scroll to position [0, 0]
click at [16, 153] on icon at bounding box center [18, 153] width 12 height 12
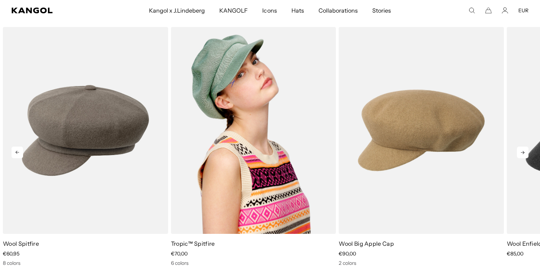
scroll to position [0, 149]
click at [302, 169] on img "2 of 5" at bounding box center [253, 130] width 165 height 207
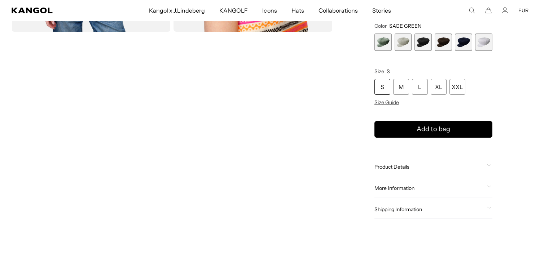
scroll to position [503, 0]
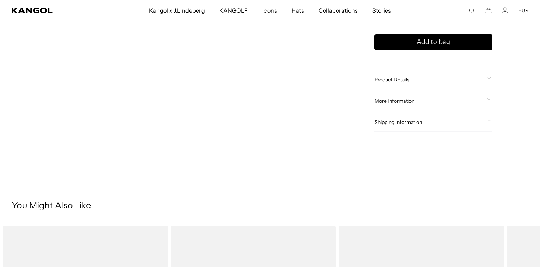
click at [414, 79] on span "Product Details" at bounding box center [428, 79] width 109 height 6
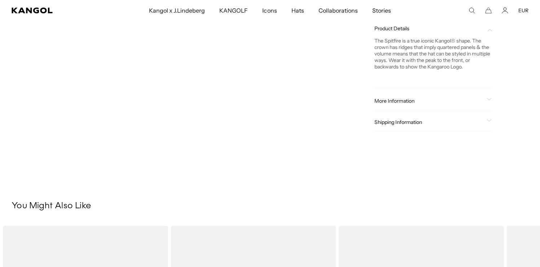
scroll to position [0, 149]
click at [410, 101] on span "More Information" at bounding box center [428, 101] width 109 height 6
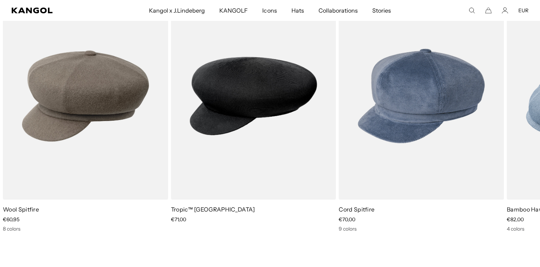
scroll to position [0, 0]
